Goal: Information Seeking & Learning: Learn about a topic

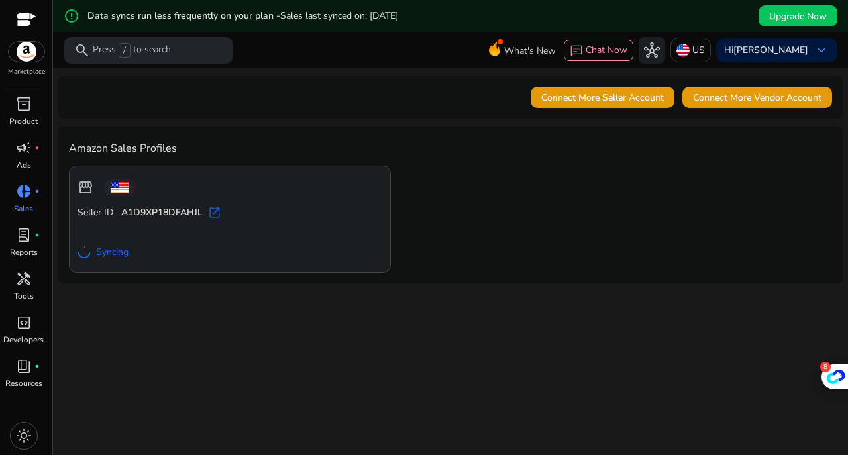
click at [28, 280] on span "handyman" at bounding box center [24, 279] width 16 height 16
click at [24, 274] on span "handyman" at bounding box center [24, 279] width 16 height 16
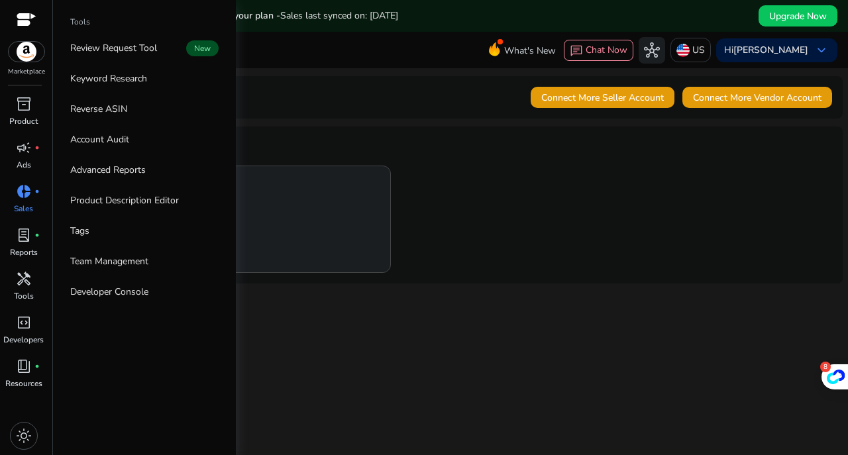
click at [25, 249] on p "Reports" at bounding box center [24, 252] width 28 height 12
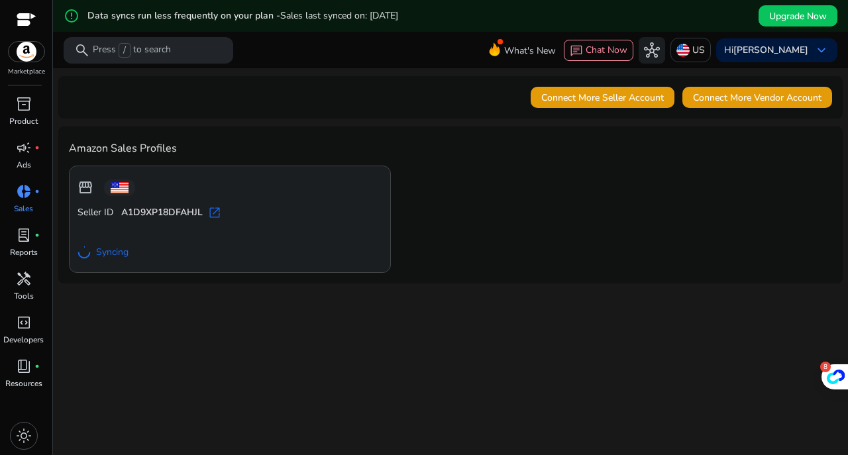
click at [25, 249] on p "Reports" at bounding box center [24, 252] width 28 height 12
click at [26, 247] on p "Reports" at bounding box center [24, 252] width 28 height 12
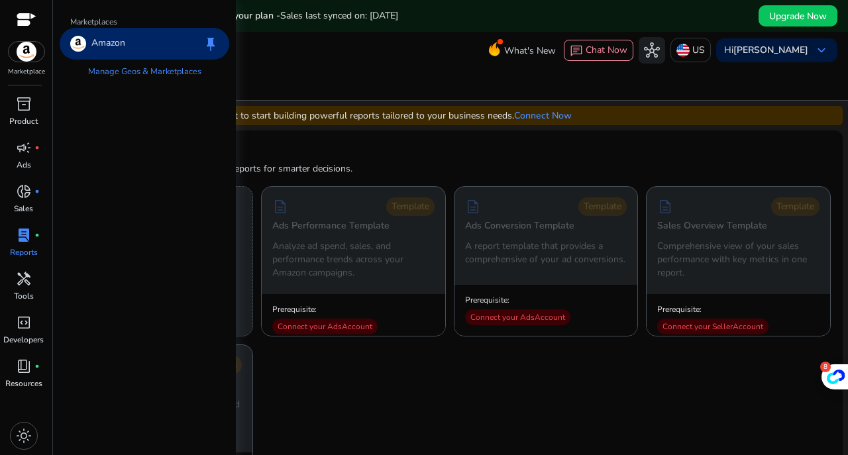
click at [24, 53] on img at bounding box center [27, 52] width 36 height 20
click at [102, 72] on link "Manage Geos & Marketplaces" at bounding box center [145, 72] width 134 height 24
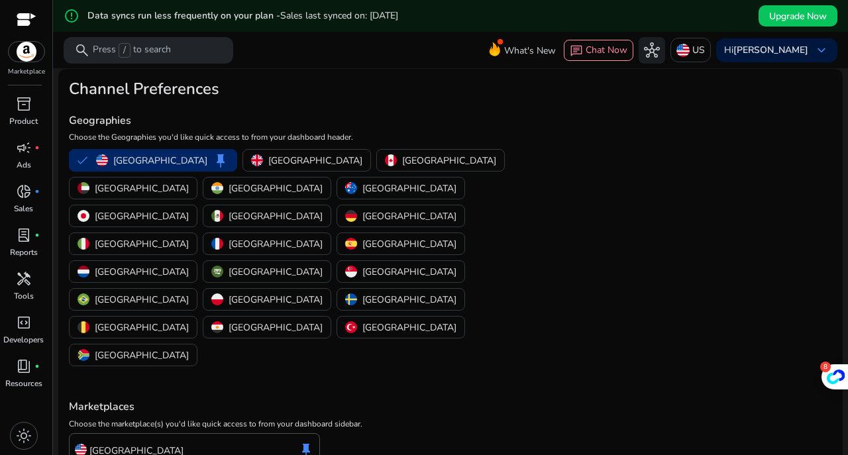
scroll to position [40, 0]
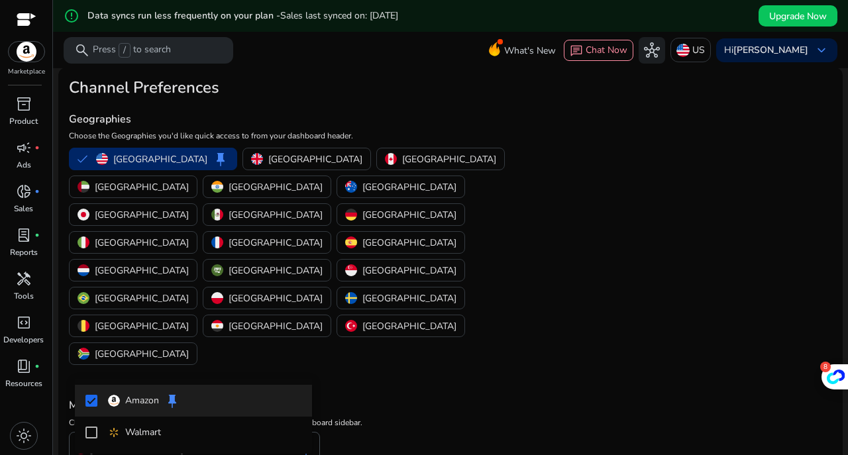
click at [391, 333] on div at bounding box center [424, 227] width 848 height 455
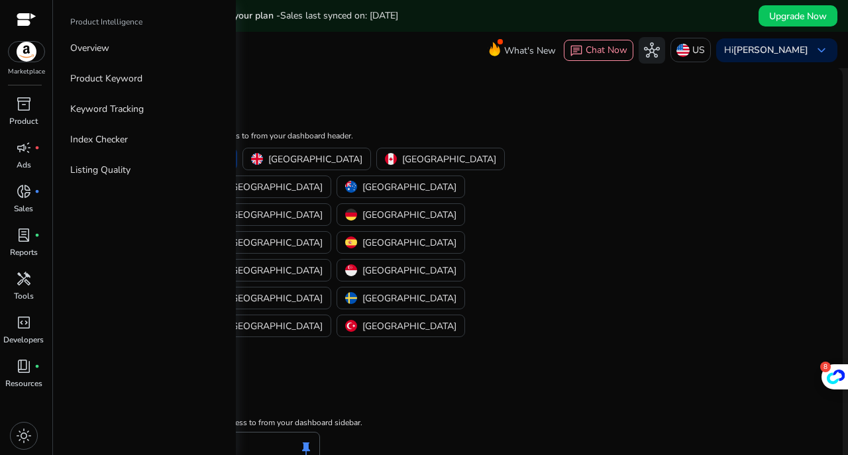
click at [29, 17] on div at bounding box center [27, 20] width 20 height 15
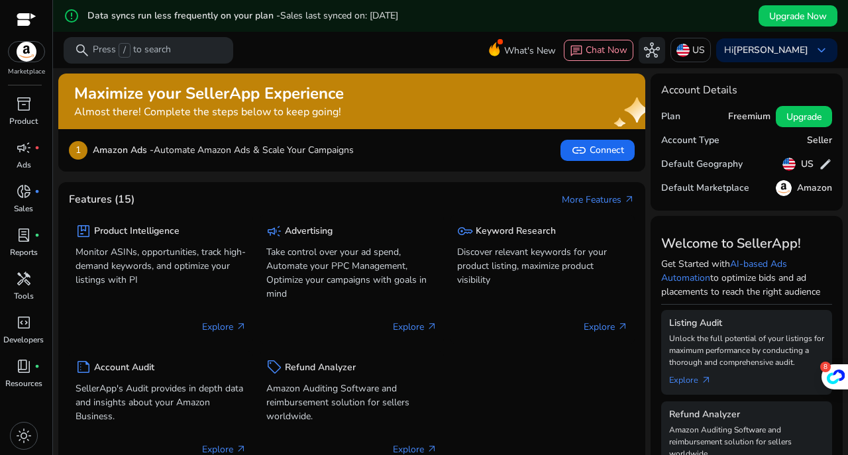
click at [575, 155] on span "link" at bounding box center [579, 150] width 16 height 16
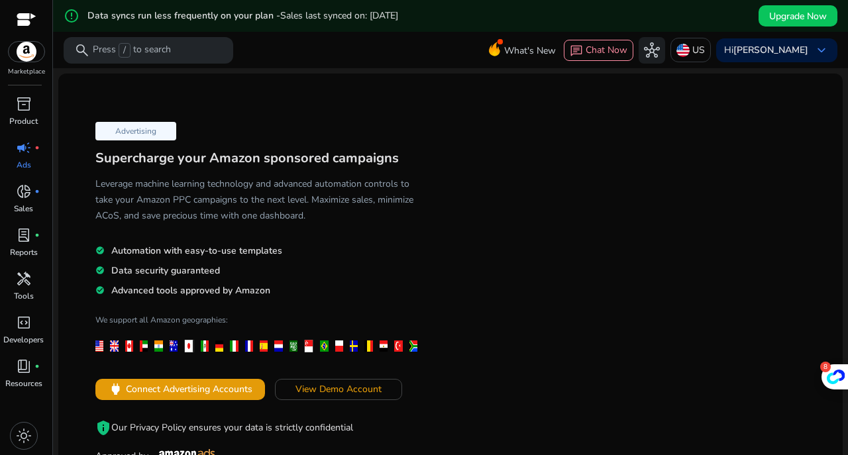
click at [211, 387] on span "Connect Advertising Accounts" at bounding box center [189, 389] width 127 height 14
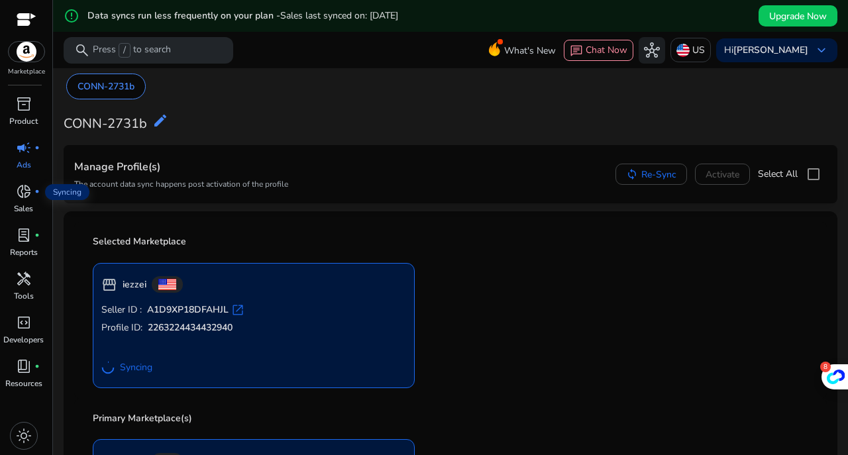
click at [31, 198] on span "donut_small" at bounding box center [24, 191] width 16 height 16
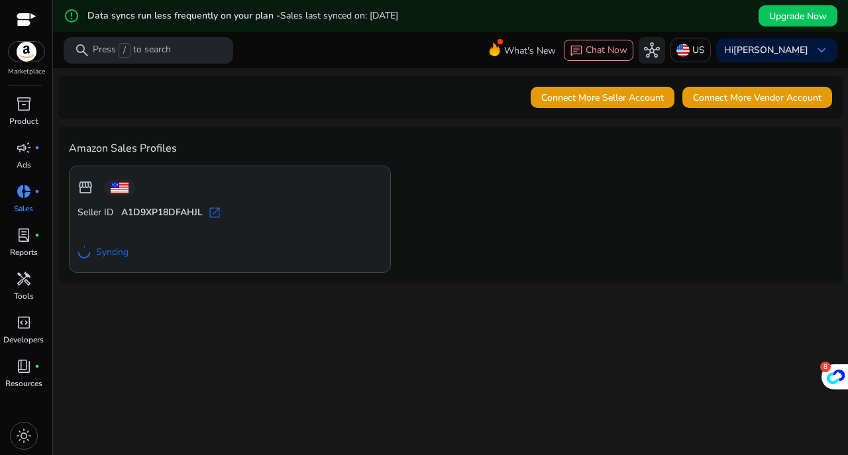
click at [28, 319] on span "code_blocks" at bounding box center [24, 323] width 16 height 16
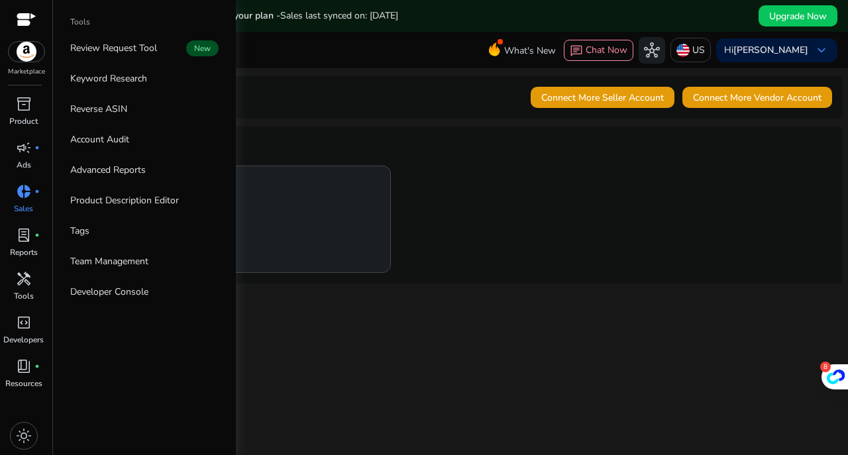
click at [146, 54] on p "Review Request Tool" at bounding box center [113, 48] width 87 height 14
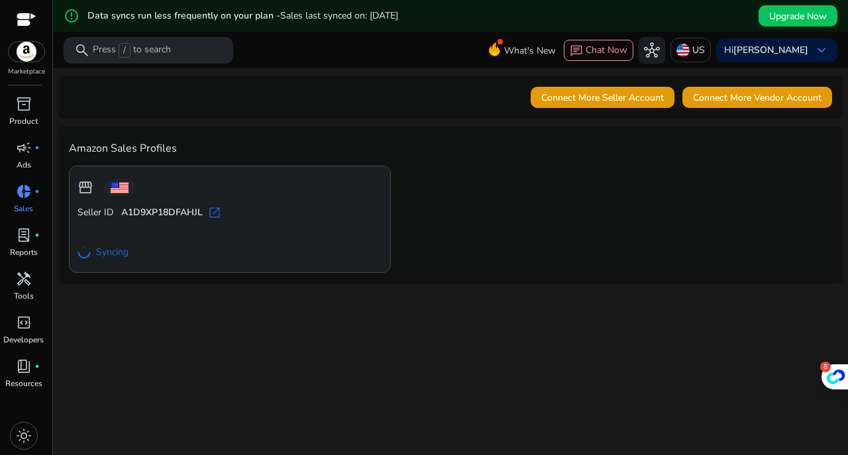
click at [29, 376] on div "book_4 fiber_manual_record" at bounding box center [23, 366] width 37 height 21
click at [27, 21] on div at bounding box center [27, 20] width 20 height 15
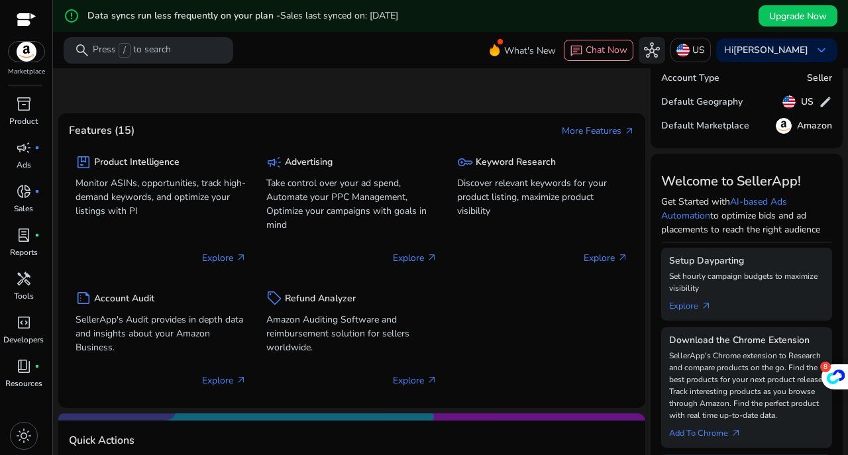
scroll to position [66, 0]
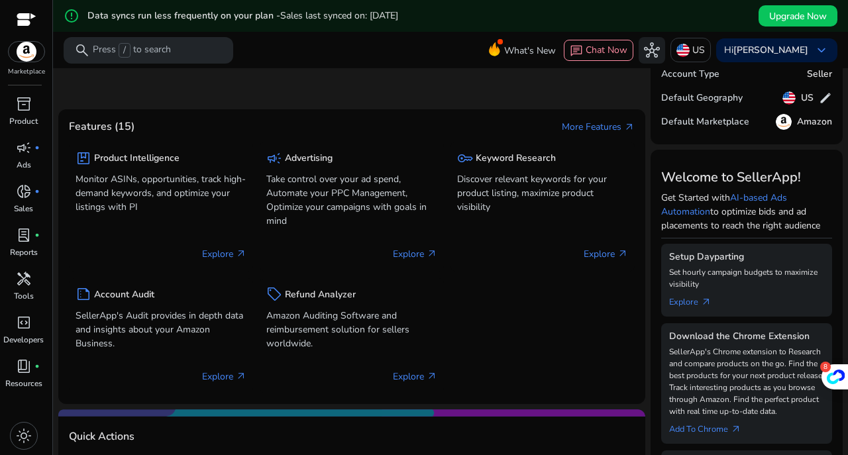
click at [552, 177] on p "Discover relevant keywords for your product listing, maximize product visibility" at bounding box center [542, 193] width 171 height 42
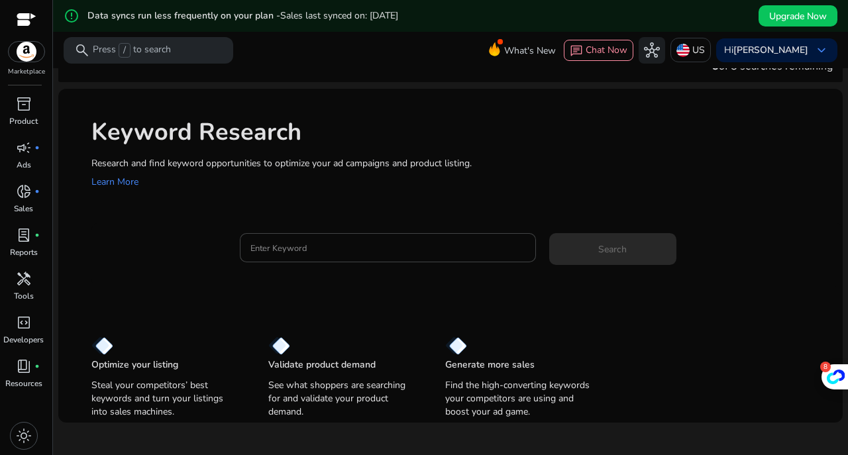
scroll to position [32, 0]
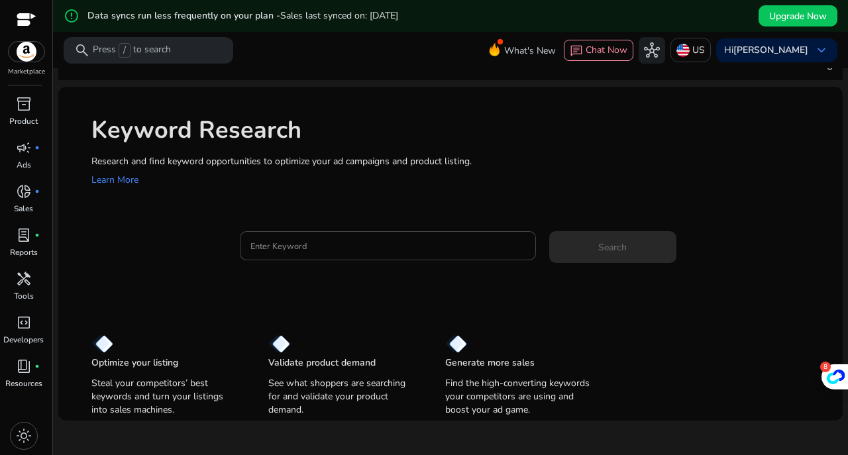
click at [299, 249] on input "Enter Keyword" at bounding box center [387, 245] width 275 height 15
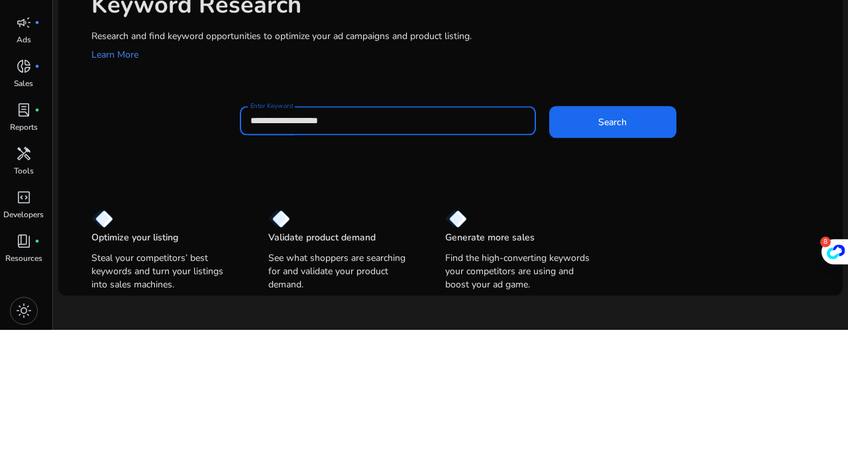
type input "**********"
click at [612, 242] on span "Search" at bounding box center [612, 247] width 28 height 14
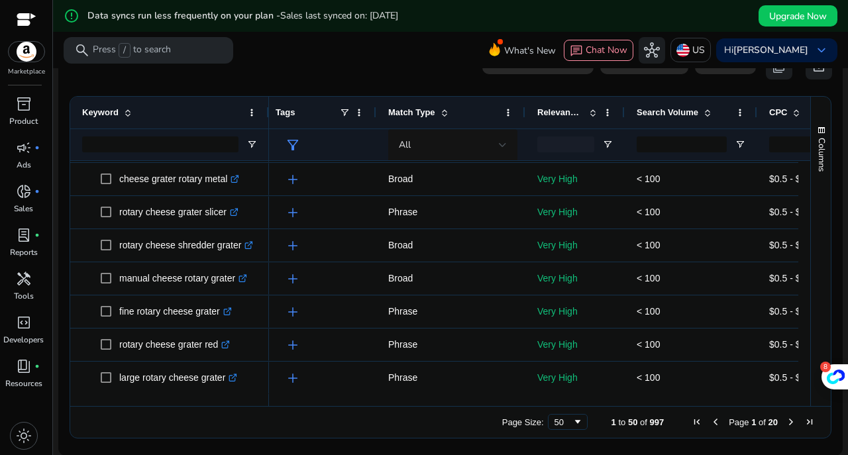
scroll to position [601, 0]
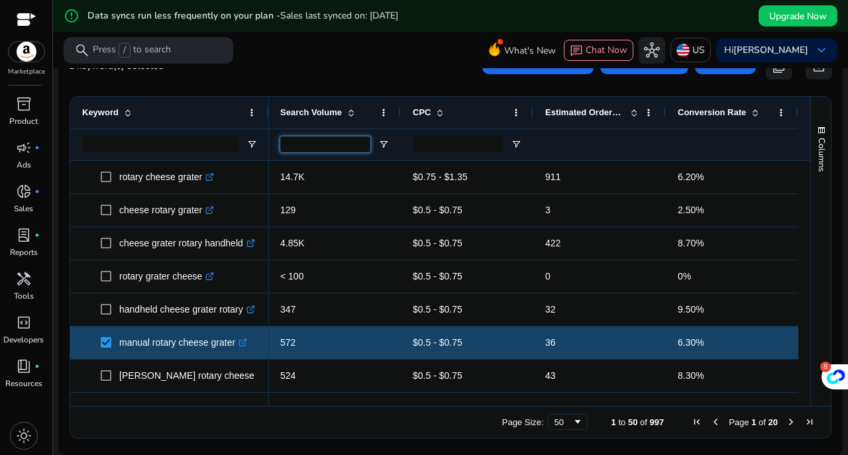
click at [303, 146] on input "Search Volume Filter Input" at bounding box center [325, 144] width 90 height 16
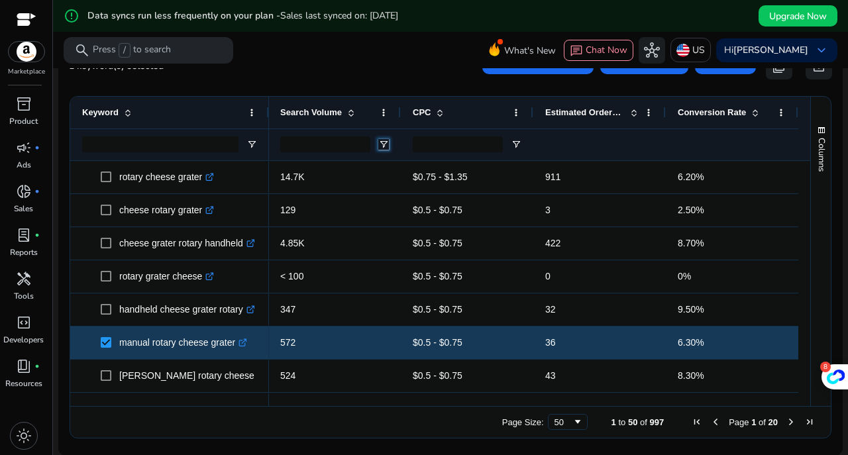
click at [382, 142] on span "Open Filter Menu" at bounding box center [383, 144] width 11 height 11
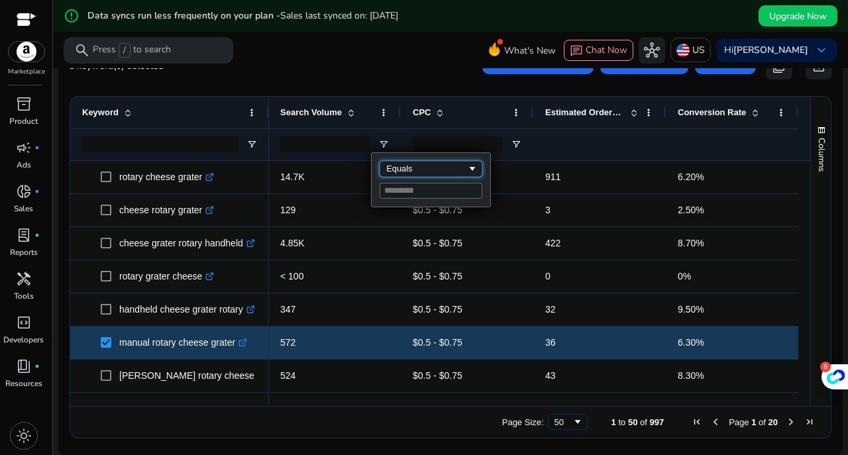
click at [401, 166] on div "Equals" at bounding box center [426, 169] width 81 height 10
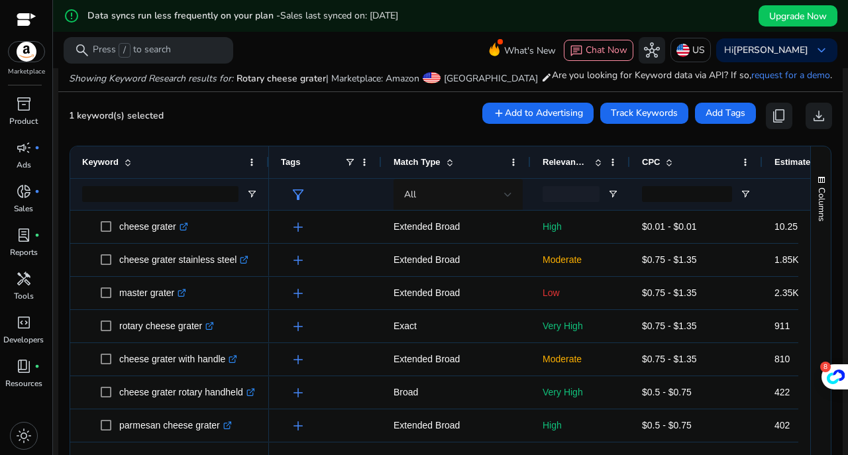
click at [303, 196] on span "filter_alt" at bounding box center [298, 195] width 16 height 16
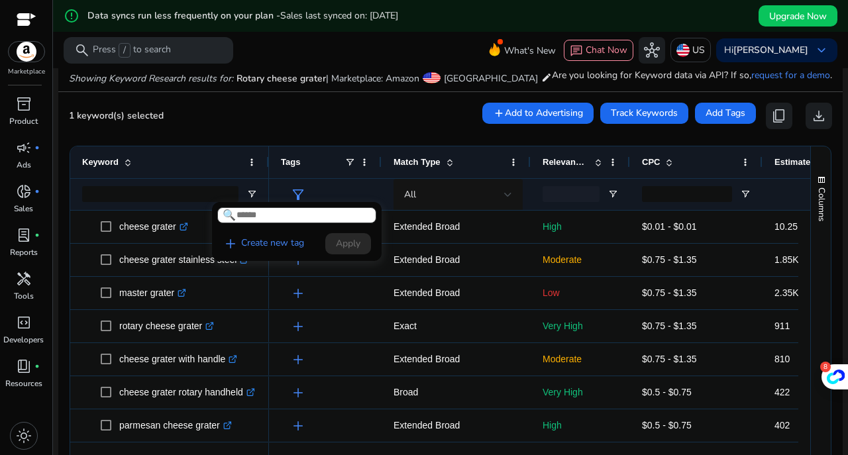
click at [298, 158] on div at bounding box center [424, 227] width 848 height 455
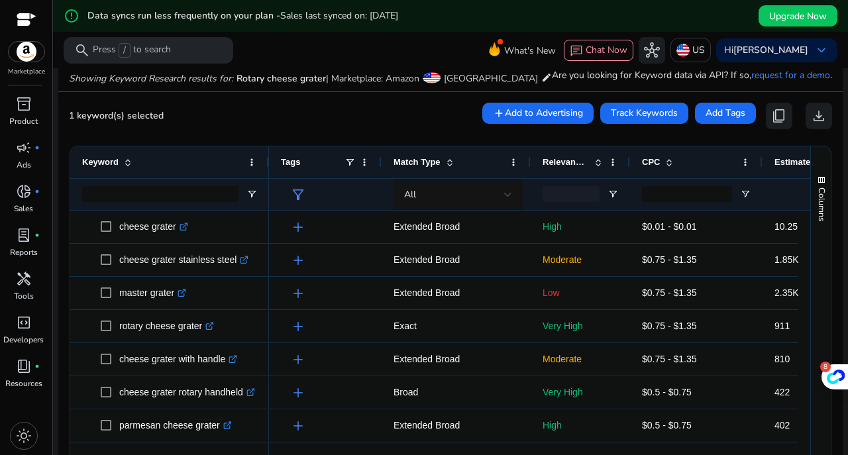
click at [115, 118] on span "1 keyword(s) selected" at bounding box center [116, 115] width 95 height 13
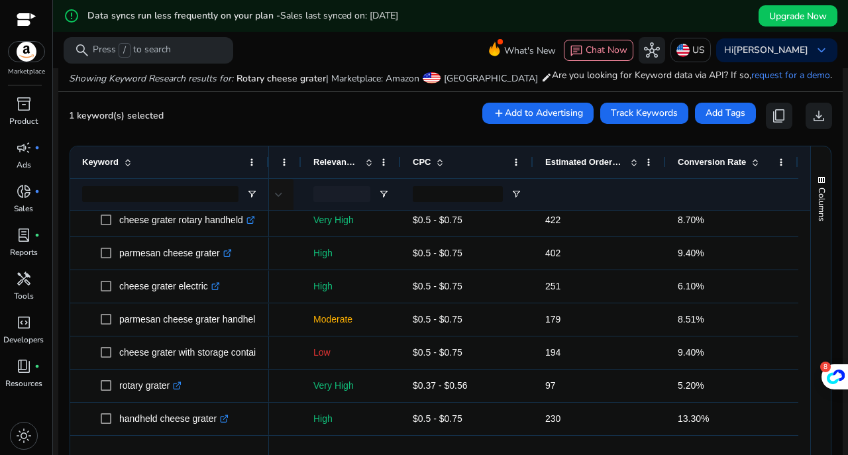
click at [578, 142] on ag-grid-angular "Press SPACE to select this row. Drag here to set row groups Drag here to set co…" at bounding box center [450, 317] width 783 height 356
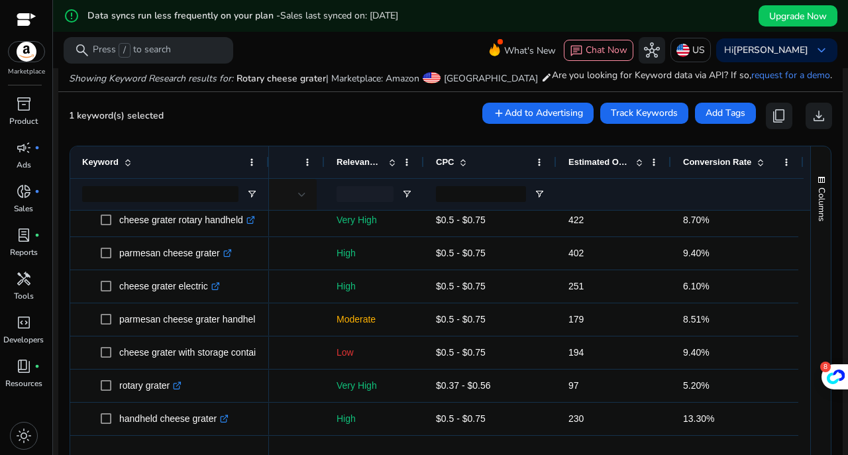
drag, startPoint x: 663, startPoint y: 164, endPoint x: 643, endPoint y: 168, distance: 20.9
click at [643, 168] on div "Estimated Orders/Month" at bounding box center [613, 162] width 115 height 32
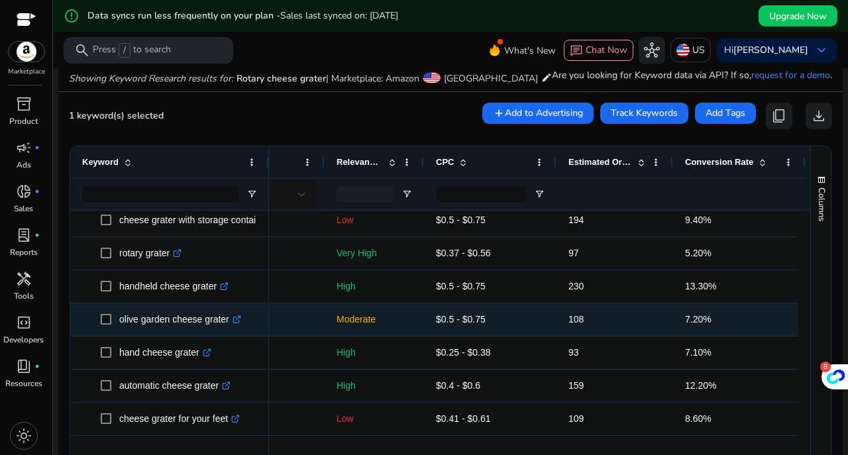
scroll to position [371, 0]
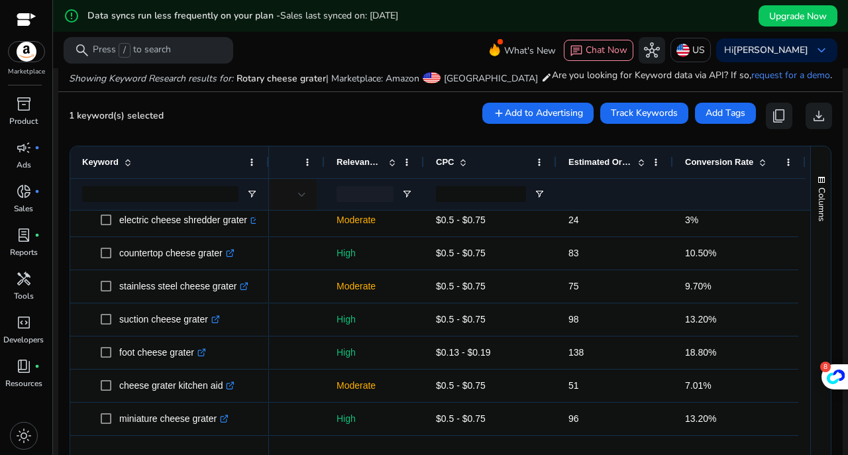
click at [731, 169] on div "Conversion Rate" at bounding box center [732, 162] width 94 height 25
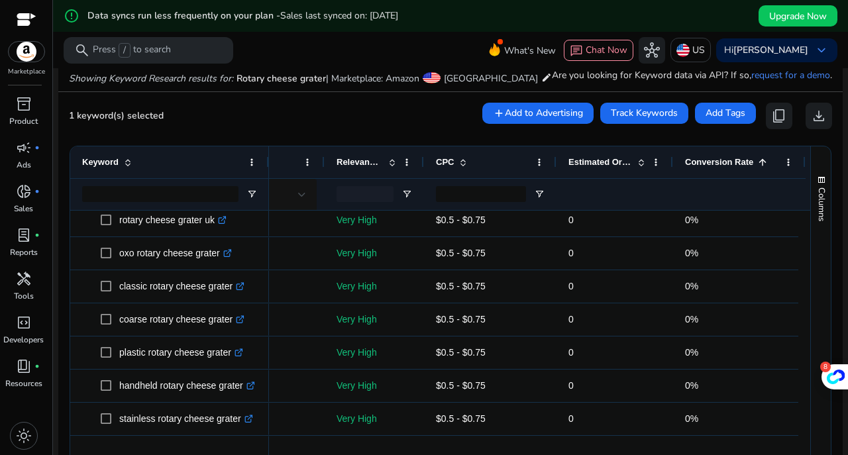
click at [725, 157] on span "Conversion Rate" at bounding box center [719, 162] width 68 height 10
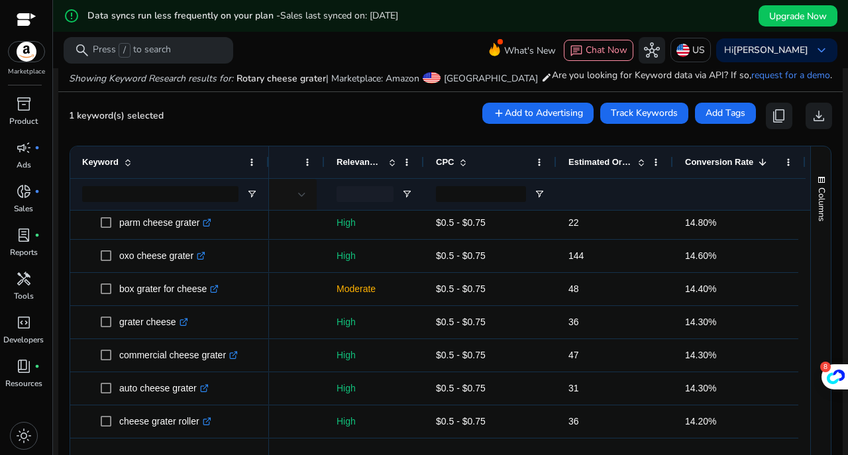
click at [24, 153] on span "campaign" at bounding box center [24, 148] width 16 height 16
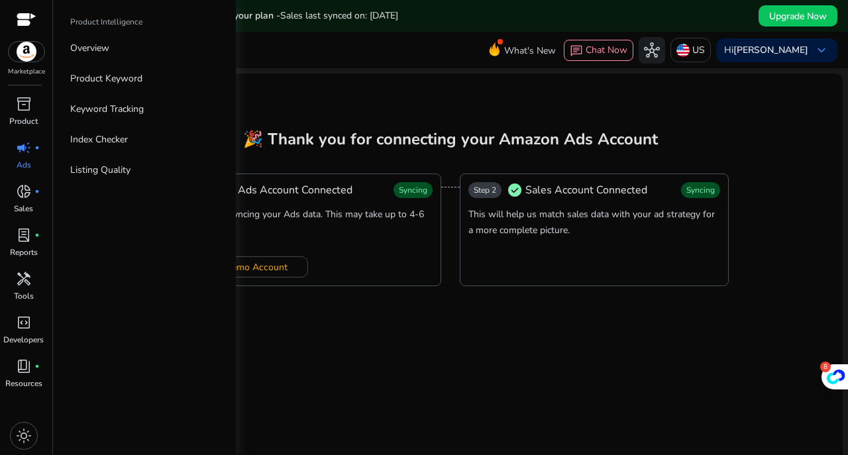
click at [121, 55] on link "Overview" at bounding box center [145, 48] width 170 height 30
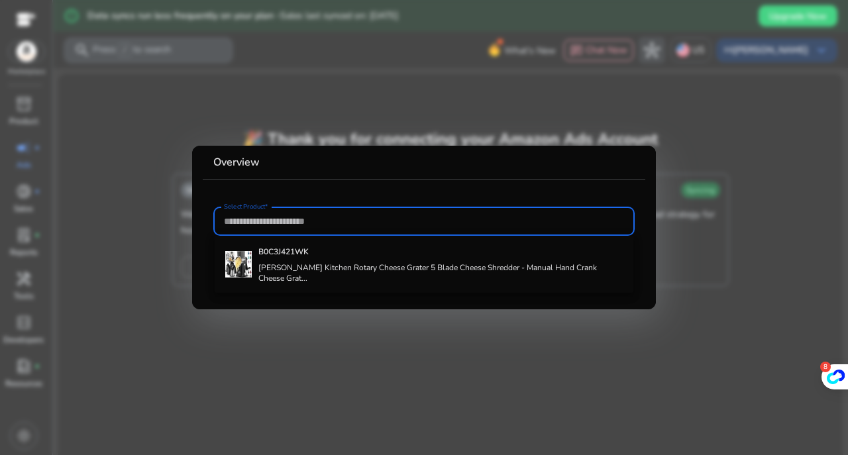
click at [278, 263] on h4 "[PERSON_NAME] Kitchen Rotary Cheese Grater 5 Blade Cheese Shredder - Manual Han…" at bounding box center [440, 272] width 364 height 21
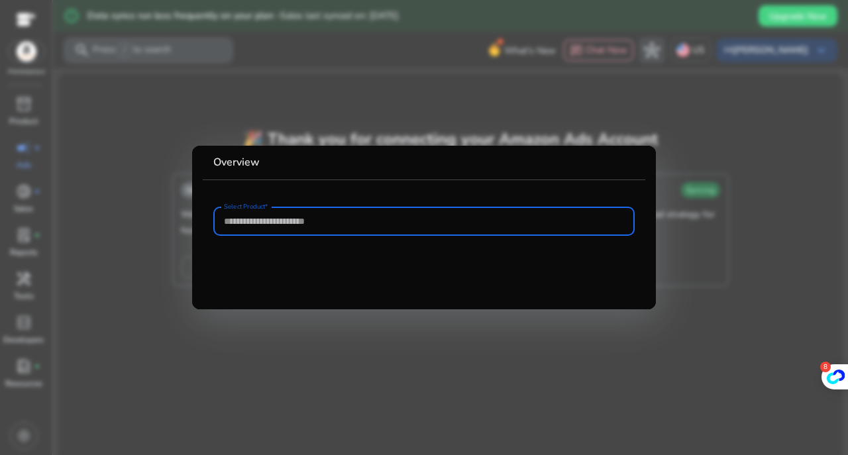
type input "**********"
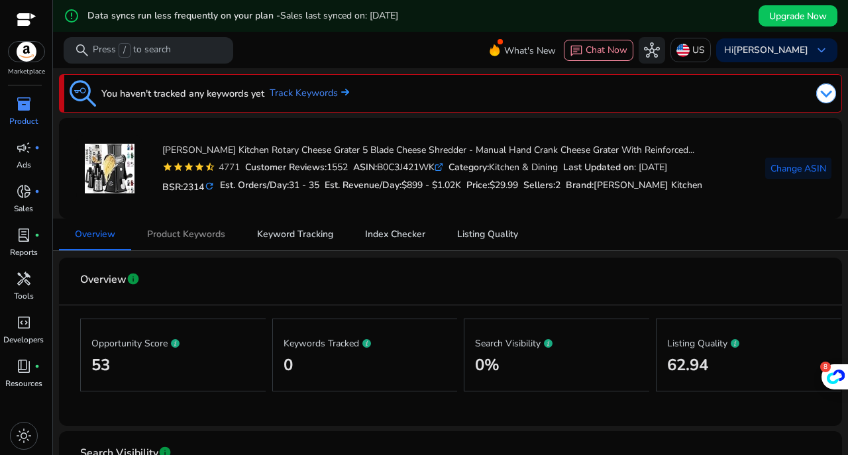
click at [181, 227] on span "Product Keywords" at bounding box center [186, 235] width 78 height 32
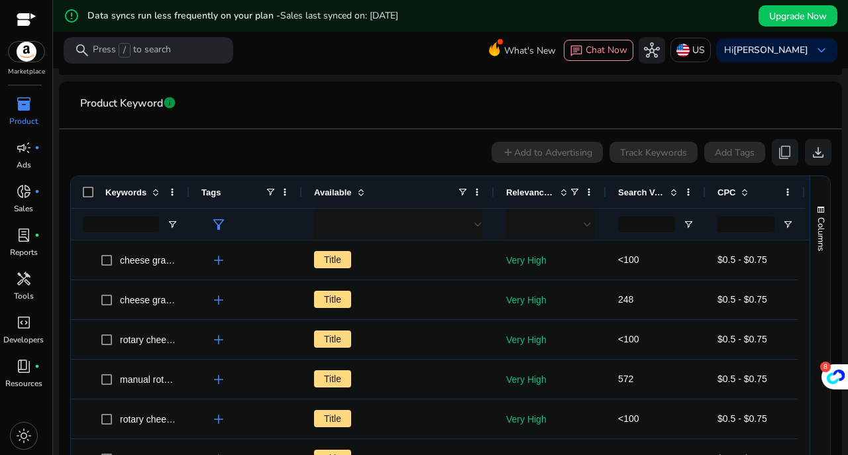
scroll to position [0, 12]
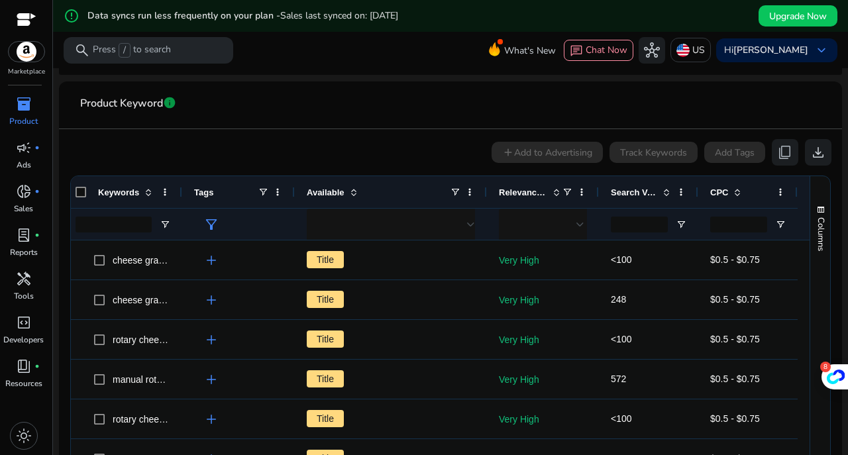
click at [628, 198] on div "Search Volume" at bounding box center [641, 192] width 61 height 25
click at [628, 198] on div "Search Volume 1" at bounding box center [641, 192] width 61 height 25
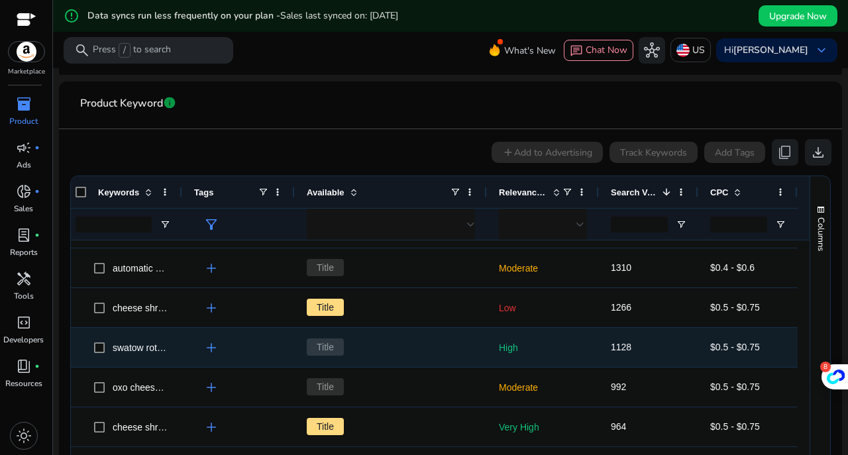
scroll to position [331, 0]
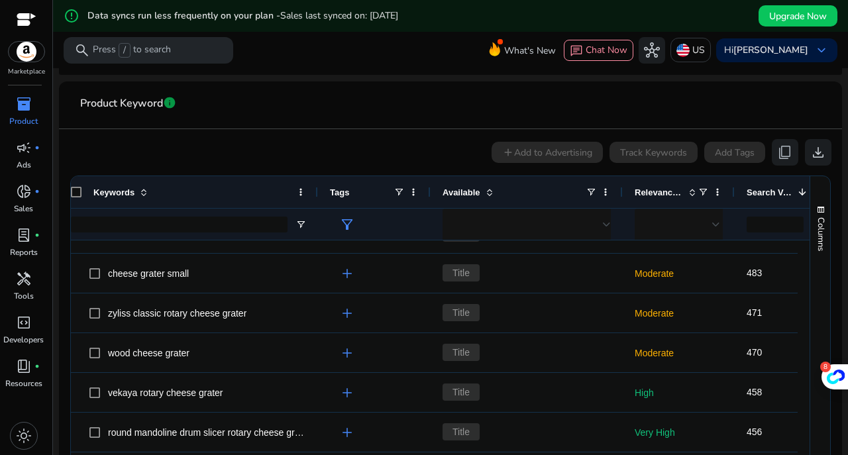
drag, startPoint x: 174, startPoint y: 190, endPoint x: 315, endPoint y: 202, distance: 140.9
click at [315, 202] on div at bounding box center [317, 192] width 5 height 32
